Goal: Task Accomplishment & Management: Use online tool/utility

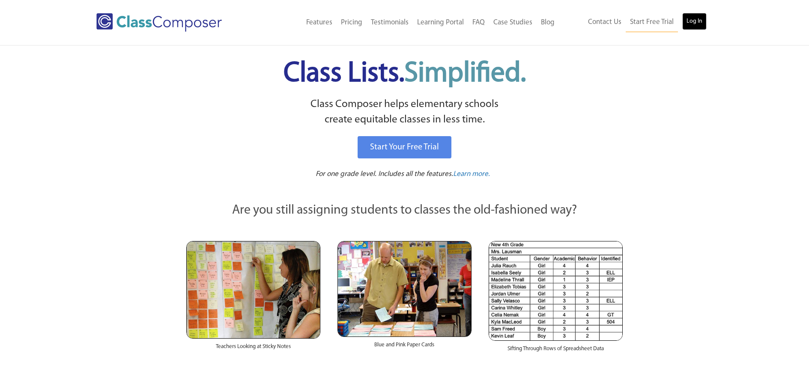
click at [699, 16] on link "Log In" at bounding box center [694, 21] width 24 height 17
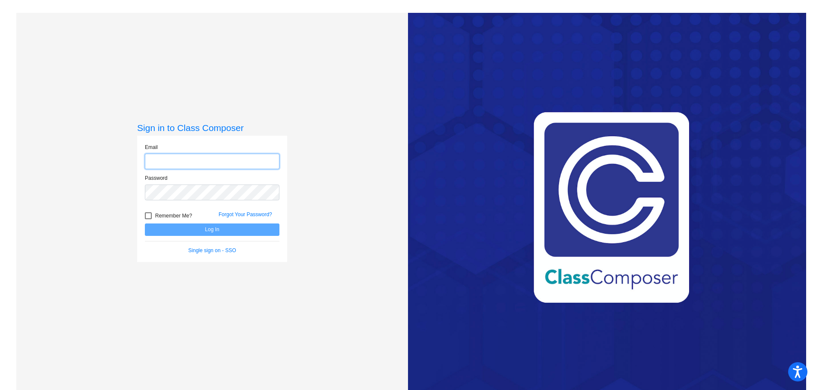
type input "umbreitm@esmonline.org"
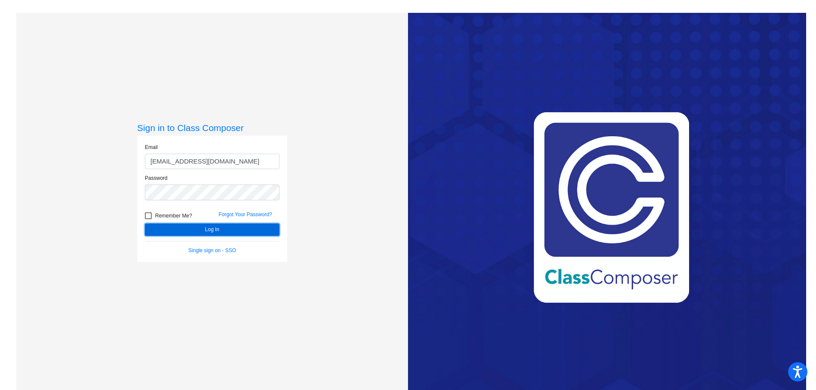
click at [199, 232] on button "Log In" at bounding box center [212, 230] width 135 height 12
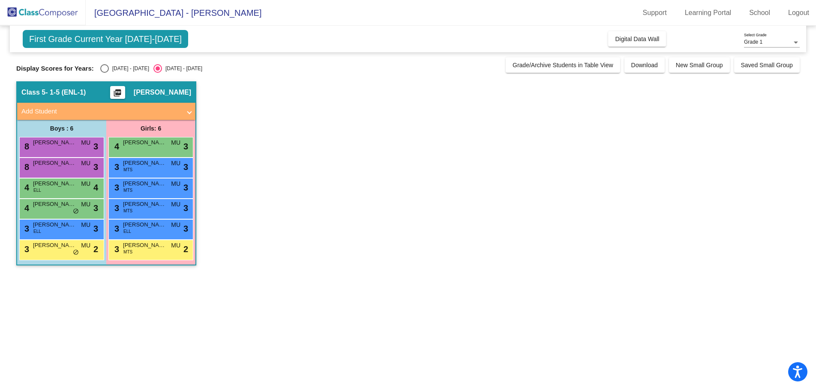
click at [88, 31] on span "First Grade Current Year 2024-2025" at bounding box center [105, 39] width 165 height 18
click at [96, 39] on span "First Grade Current Year 2024-2025" at bounding box center [105, 39] width 165 height 18
